Goal: Information Seeking & Learning: Find specific fact

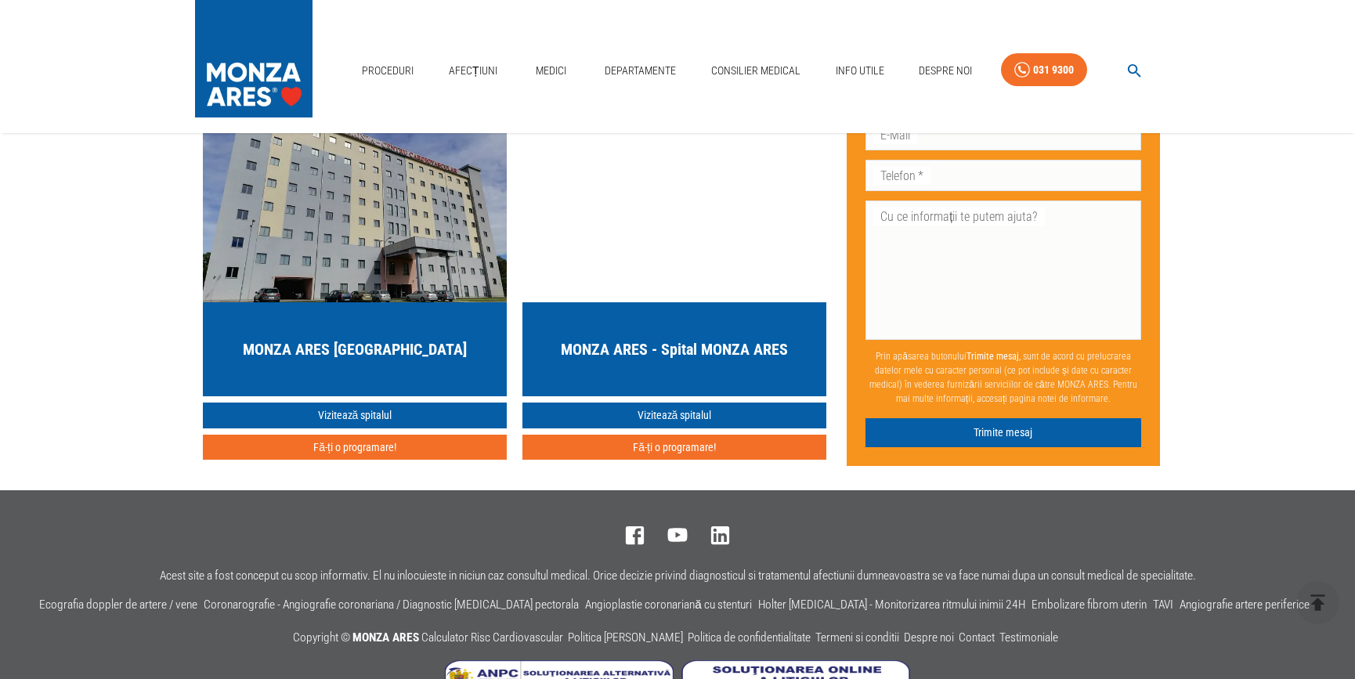
scroll to position [5520, 0]
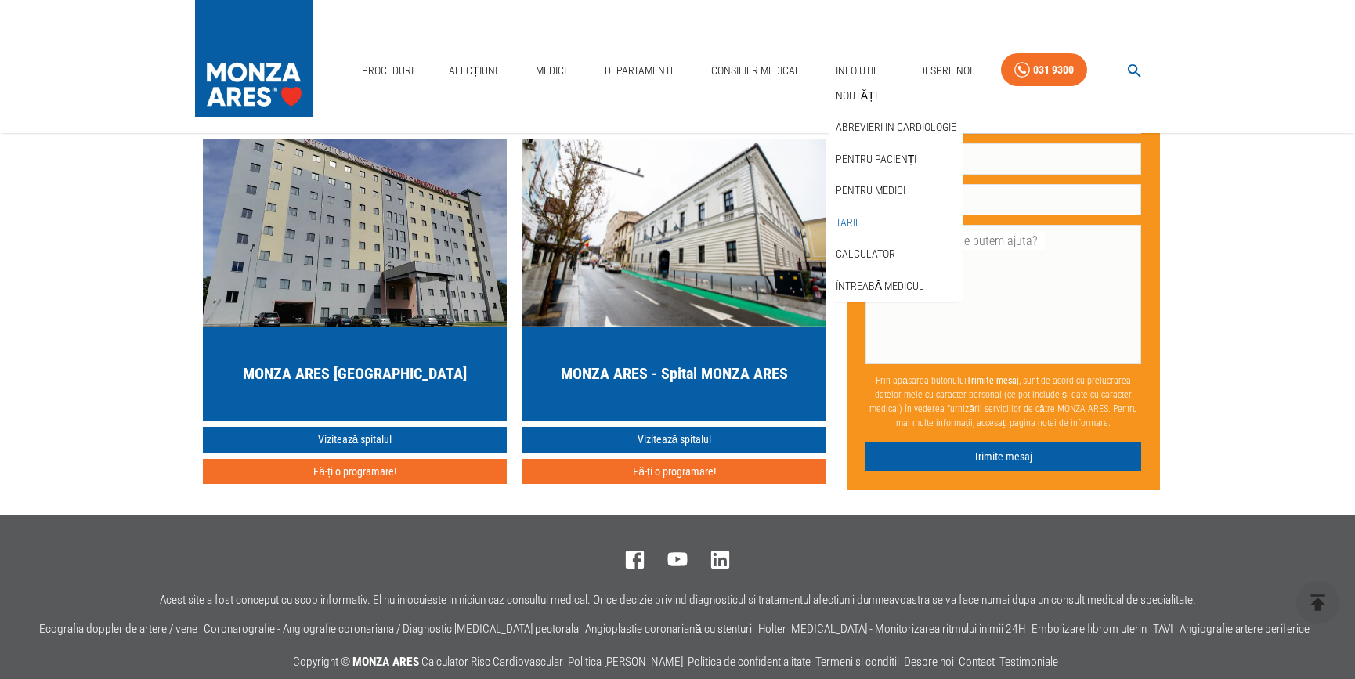
click at [857, 219] on link "Tarife" at bounding box center [850, 223] width 37 height 26
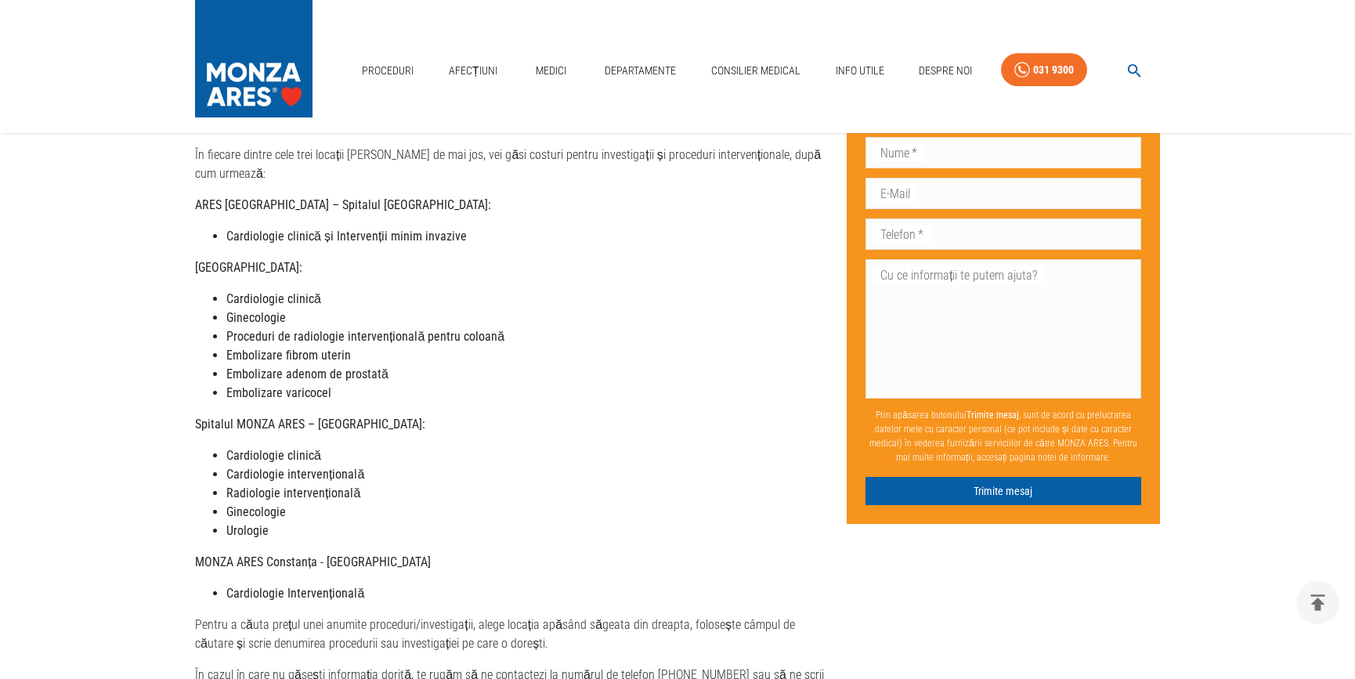
scroll to position [284, 0]
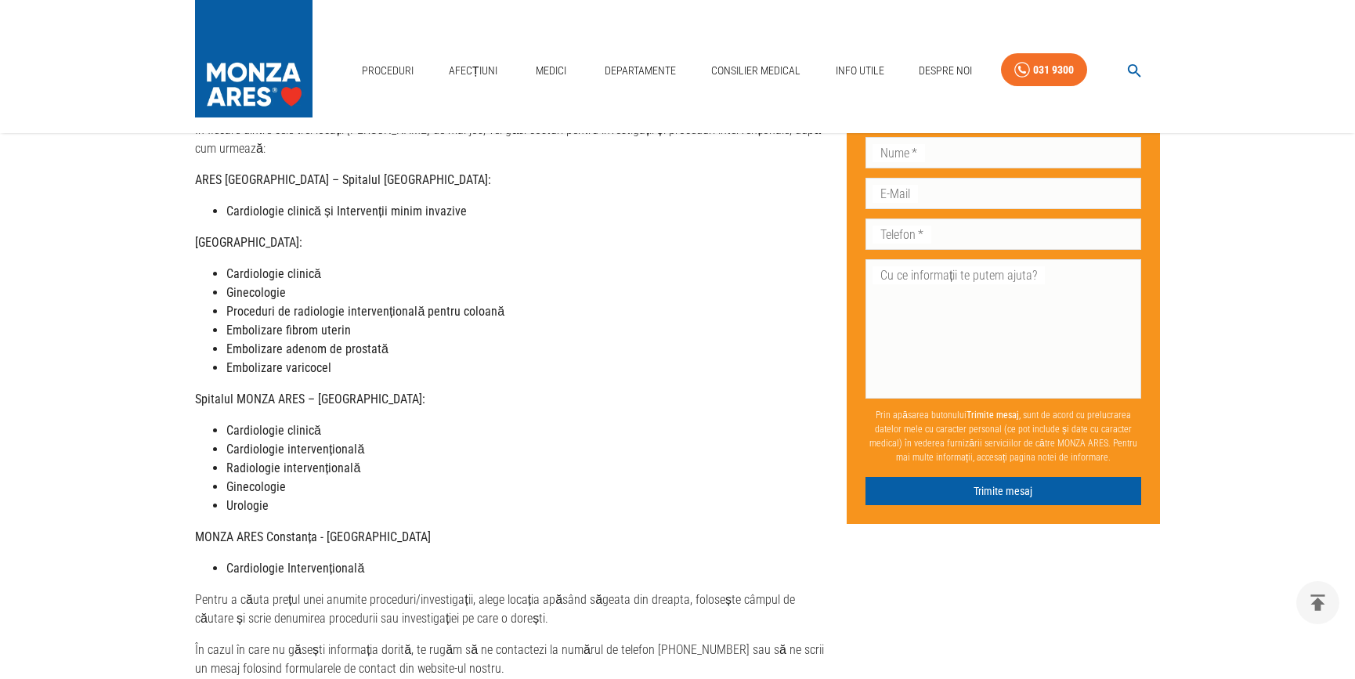
click at [251, 266] on strong "Cardiologie clinică" at bounding box center [273, 273] width 95 height 15
click at [171, 255] on main "Acasă › [PERSON_NAME] MONZA ARES Dragi pacienți, Vă informăm că, în această per…" at bounding box center [677, 415] width 1355 height 1087
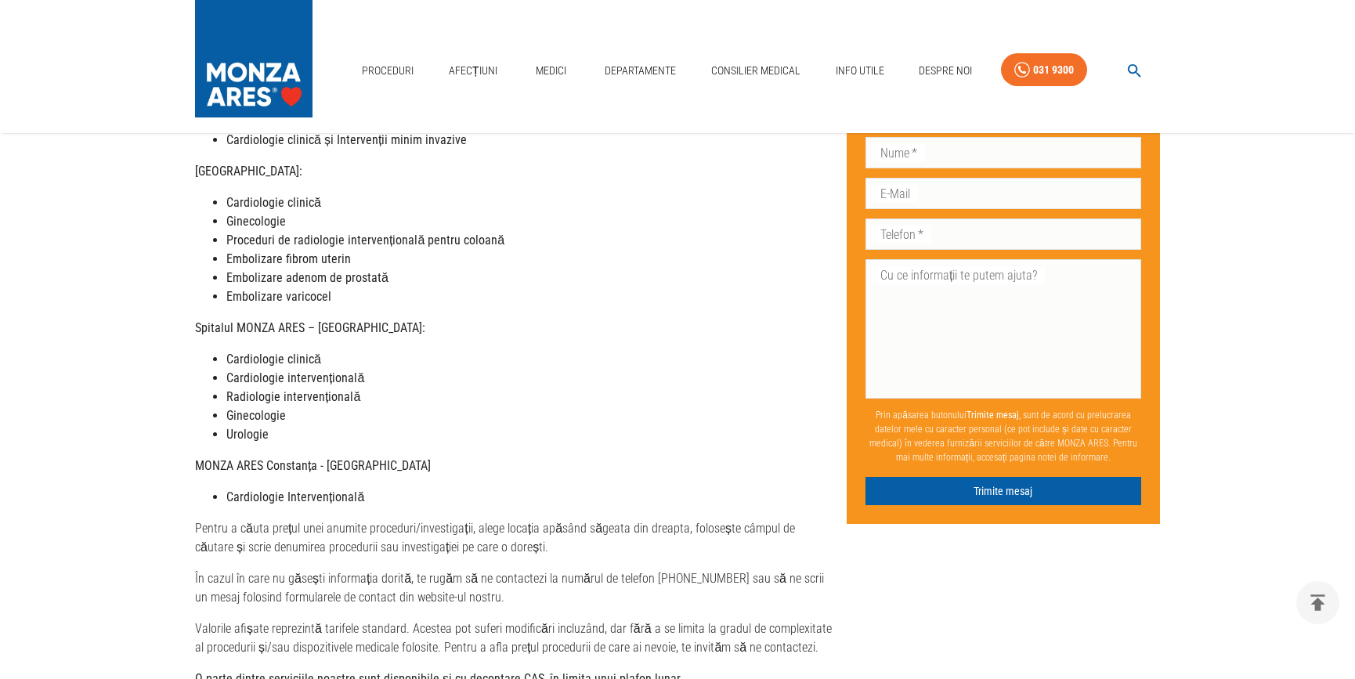
scroll to position [427, 0]
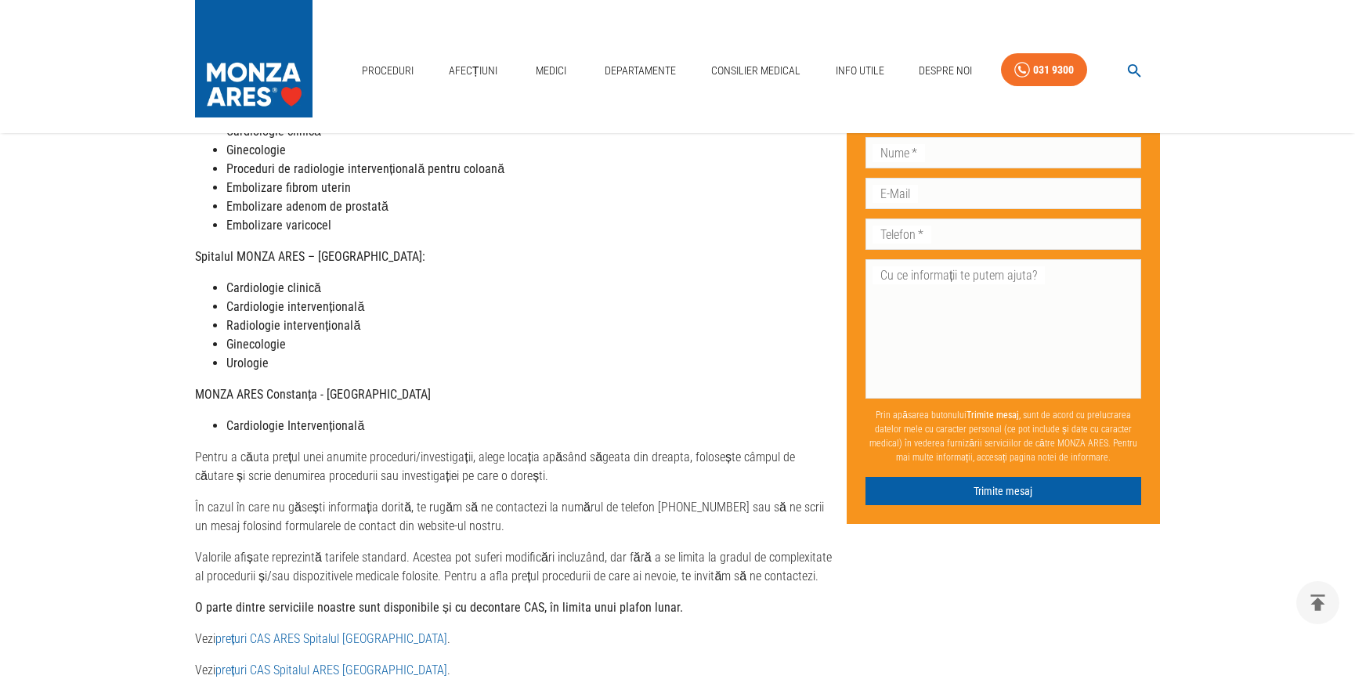
click at [314, 280] on strong "Cardiologie clinică" at bounding box center [273, 287] width 95 height 15
click at [133, 313] on main "Acasă › [PERSON_NAME] MONZA ARES Dragi pacienți, Vă informăm că, în această per…" at bounding box center [677, 273] width 1355 height 1087
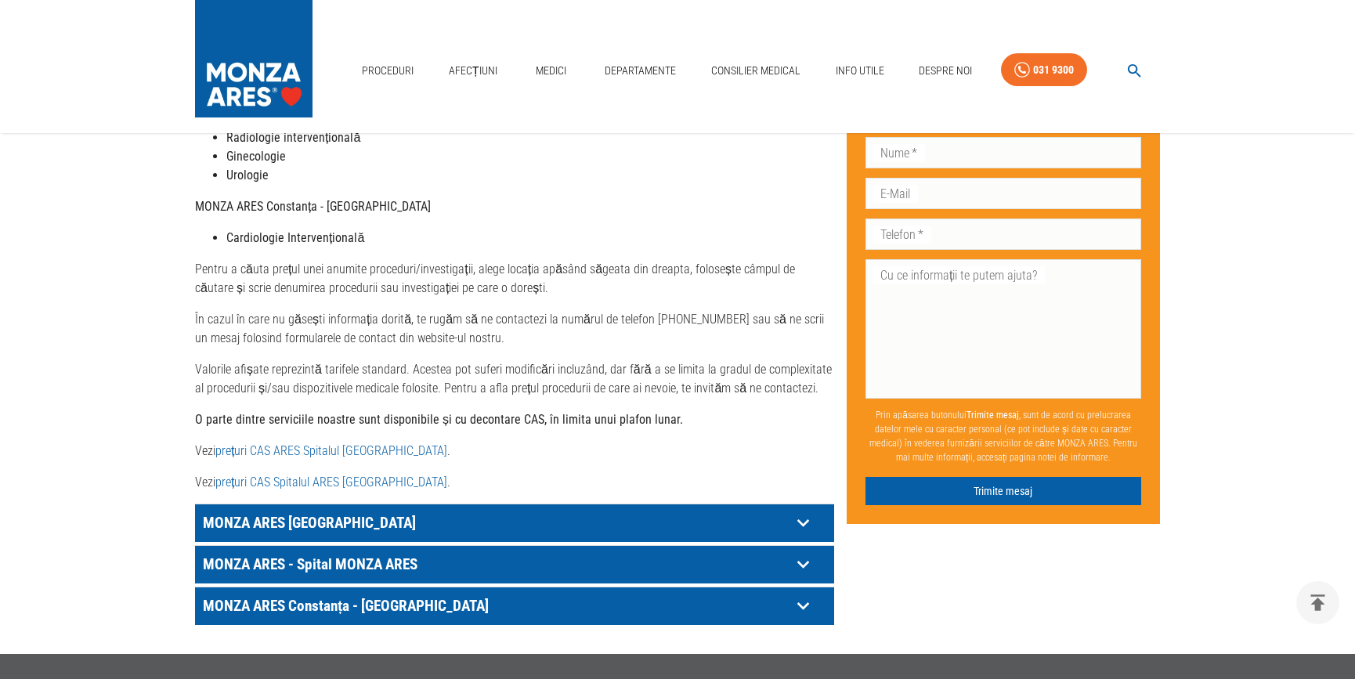
scroll to position [641, 0]
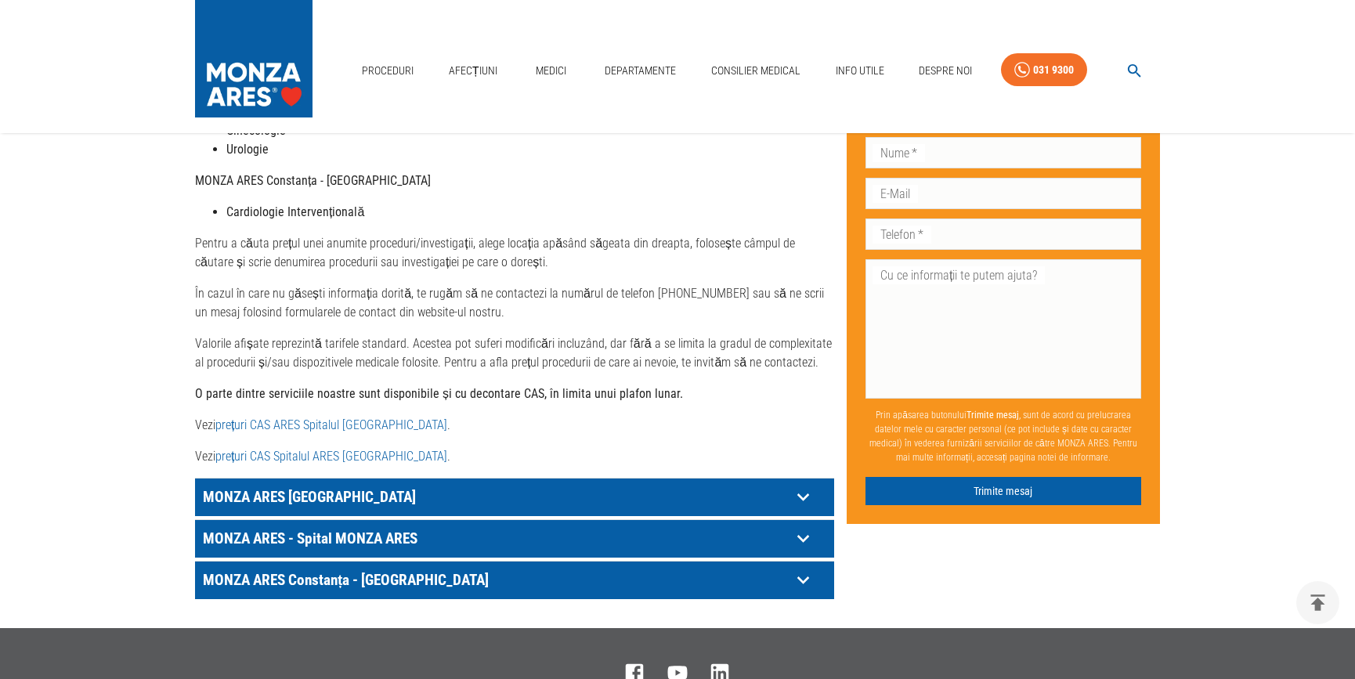
click at [305, 449] on link "prețuri CAS Spitalul ARES [GEOGRAPHIC_DATA]" at bounding box center [331, 456] width 232 height 15
click at [91, 221] on main "Acasă › [PERSON_NAME] MONZA ARES Dragi pacienți, Vă informăm că, în această per…" at bounding box center [677, 59] width 1355 height 1087
